Goal: Find specific page/section: Find specific page/section

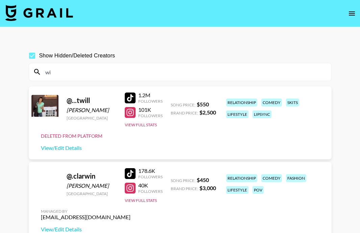
type input "w"
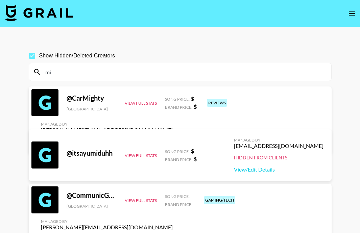
type input "m"
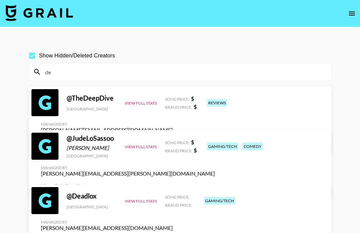
type input "d"
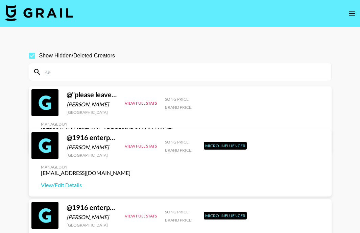
type input "s"
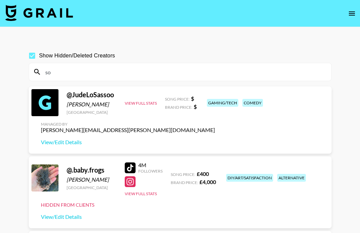
type input "s"
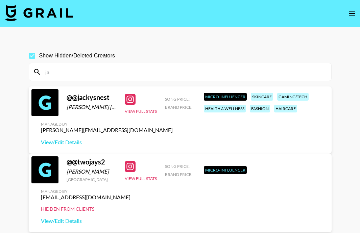
type input "j"
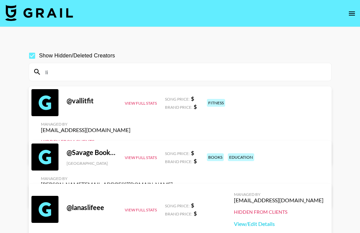
type input "l"
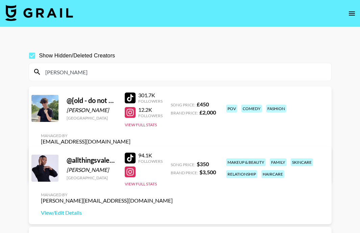
click at [71, 74] on input "[PERSON_NAME]" at bounding box center [184, 72] width 286 height 11
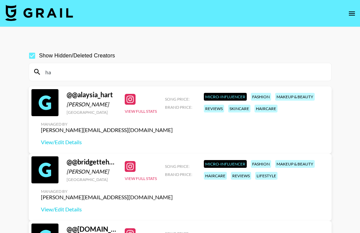
type input "h"
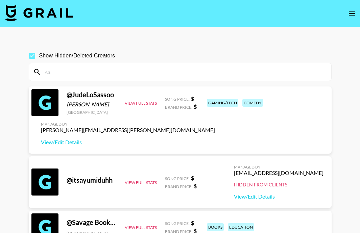
type input "s"
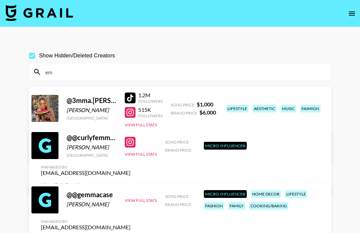
type input "e"
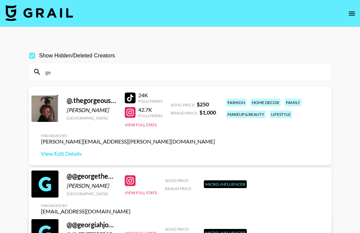
type input "g"
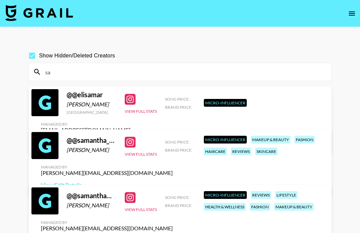
type input "s"
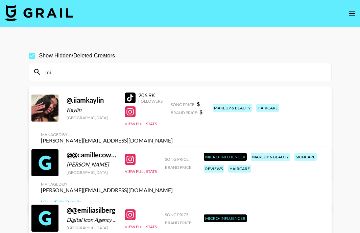
type input "m"
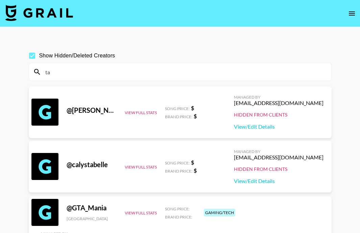
type input "t"
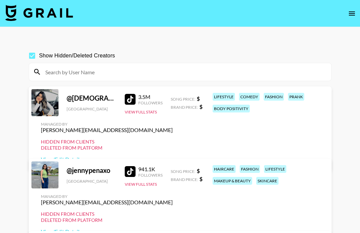
click at [80, 68] on input at bounding box center [184, 72] width 286 height 11
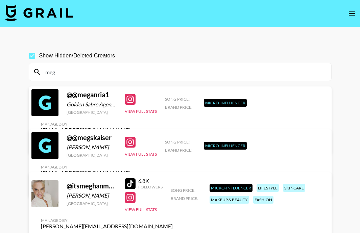
click at [97, 146] on div "@ @megskaiser [PERSON_NAME] [GEOGRAPHIC_DATA]" at bounding box center [92, 146] width 50 height 24
click at [131, 182] on link "View/Edit Details" at bounding box center [86, 185] width 90 height 7
click at [63, 76] on input "meg" at bounding box center [184, 72] width 286 height 11
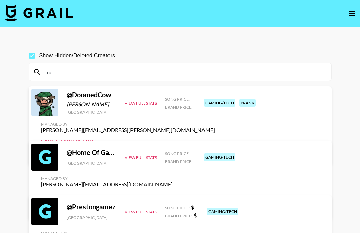
type input "m"
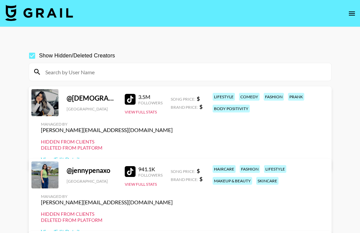
click at [96, 74] on input at bounding box center [184, 72] width 286 height 11
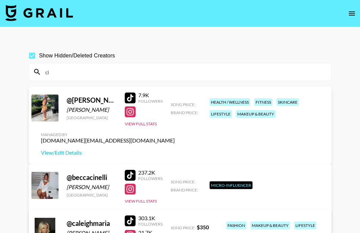
type input "c"
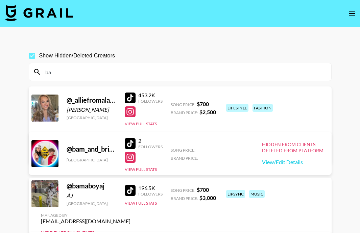
type input "b"
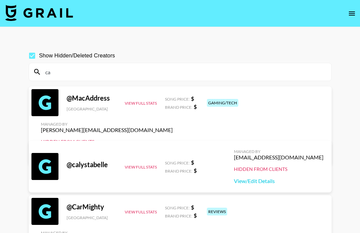
type input "c"
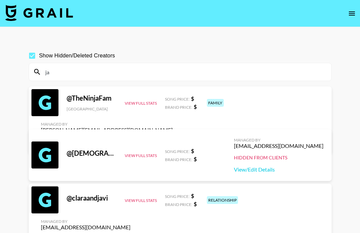
type input "j"
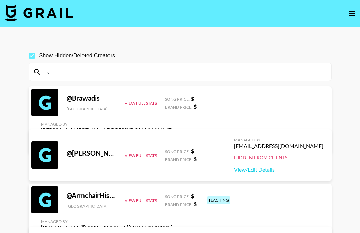
type input "i"
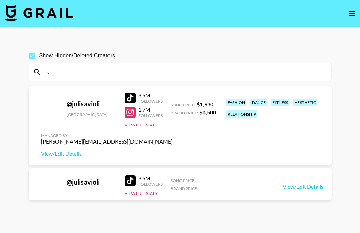
type input "i"
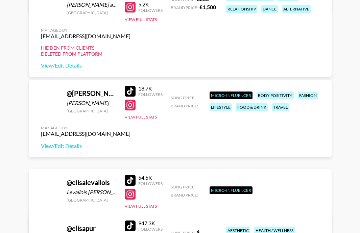
scroll to position [3269, 0]
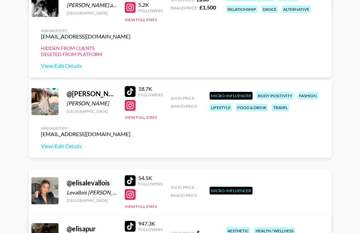
type input "isa"
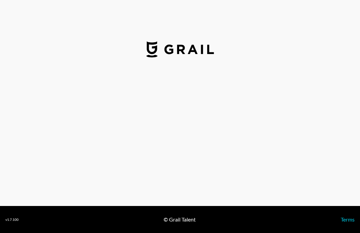
select select "USD"
